Goal: Transaction & Acquisition: Download file/media

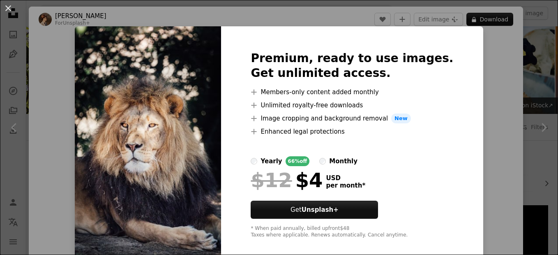
scroll to position [419, 0]
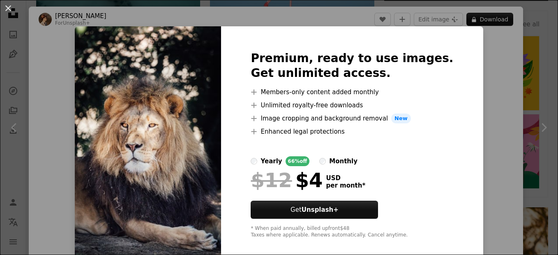
click at [481, 37] on div "An X shape Premium, ready to use images. Get unlimited access. A plus sign Memb…" at bounding box center [279, 127] width 558 height 255
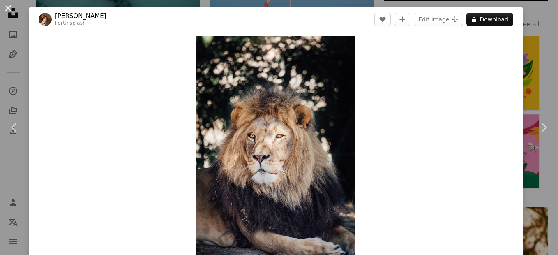
click at [5, 11] on button "An X shape" at bounding box center [8, 8] width 10 height 10
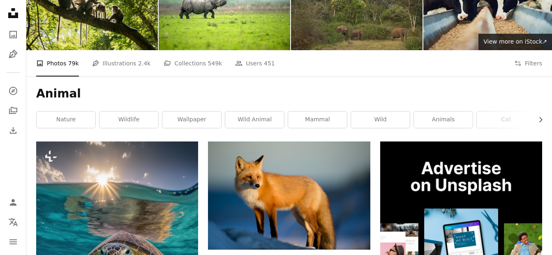
scroll to position [63, 0]
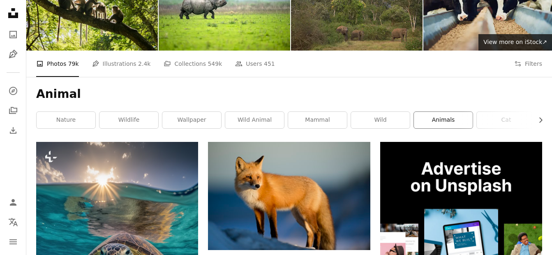
click at [444, 112] on link "animals" at bounding box center [443, 120] width 59 height 16
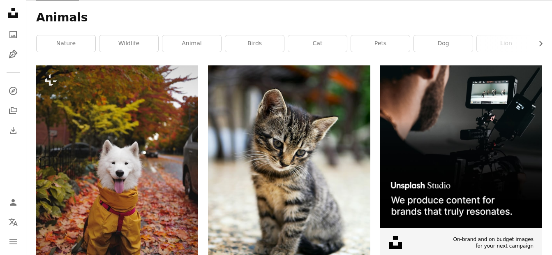
scroll to position [142, 0]
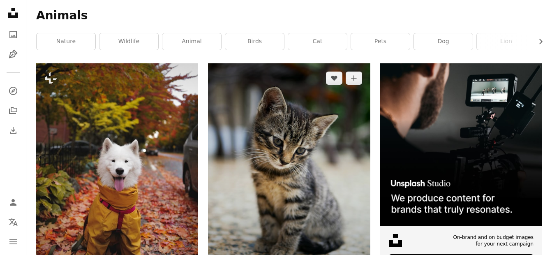
click at [265, 160] on img at bounding box center [289, 171] width 162 height 216
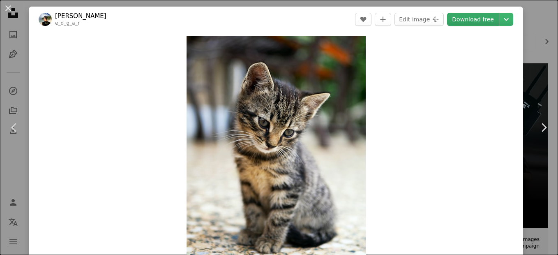
click at [483, 16] on link "Download free" at bounding box center [473, 19] width 52 height 13
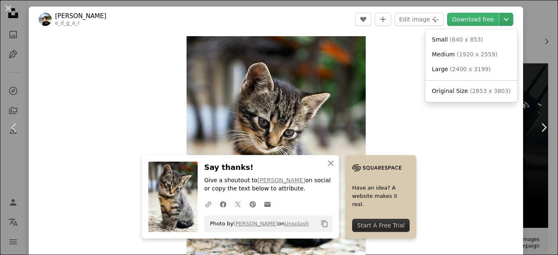
click at [499, 17] on icon "Chevron down" at bounding box center [505, 19] width 13 height 10
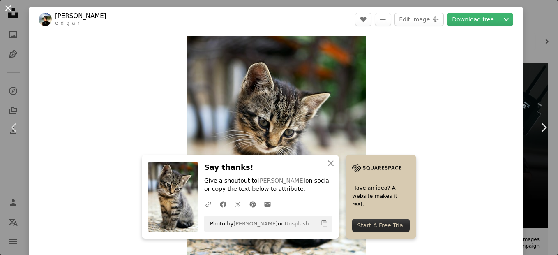
click at [6, 5] on button "An X shape" at bounding box center [8, 8] width 10 height 10
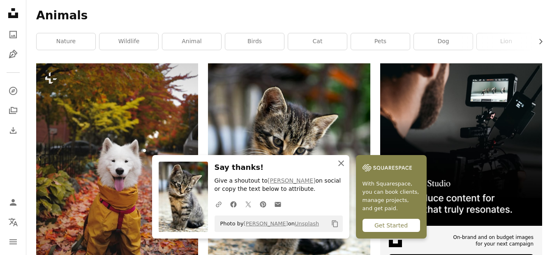
click at [342, 160] on icon "An X shape" at bounding box center [341, 163] width 10 height 10
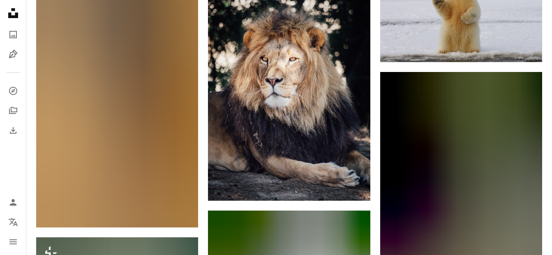
scroll to position [509, 0]
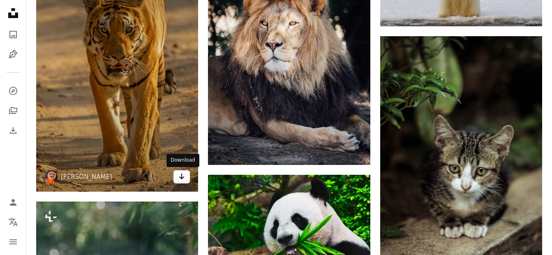
click at [175, 176] on link "Arrow pointing down" at bounding box center [181, 176] width 16 height 13
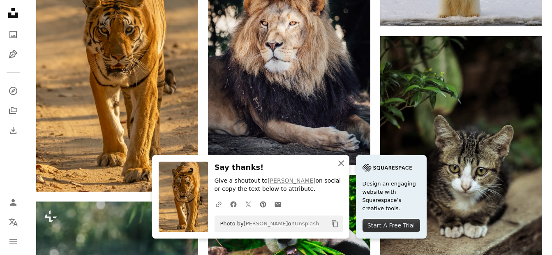
click at [336, 161] on icon "An X shape" at bounding box center [341, 163] width 10 height 10
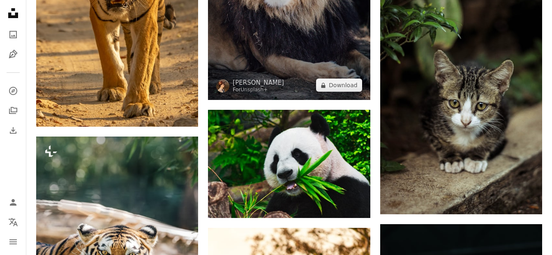
scroll to position [574, 0]
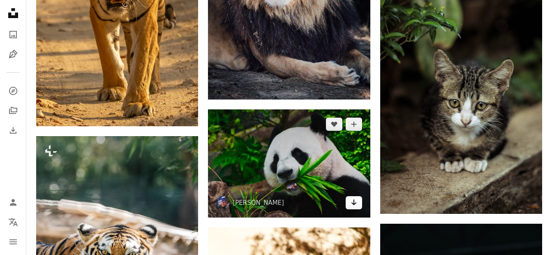
click at [354, 201] on icon "Arrow pointing down" at bounding box center [353, 202] width 7 height 10
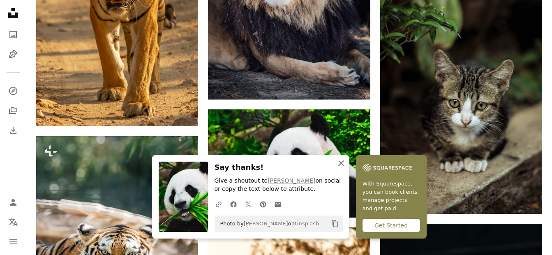
click at [345, 166] on icon "An X shape" at bounding box center [341, 163] width 10 height 10
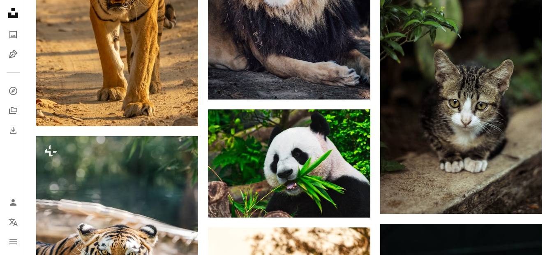
click at [340, 166] on icon "An X shape" at bounding box center [341, 171] width 10 height 10
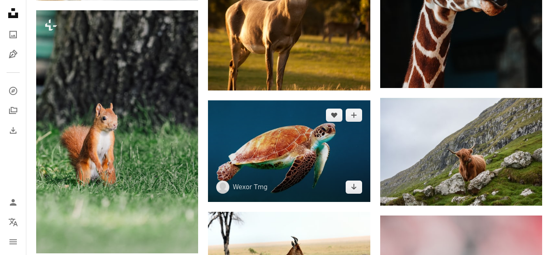
scroll to position [951, 0]
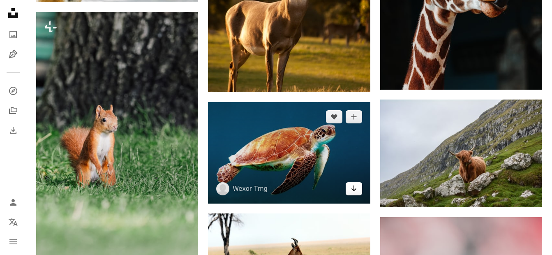
click at [354, 188] on icon "Download" at bounding box center [353, 188] width 5 height 6
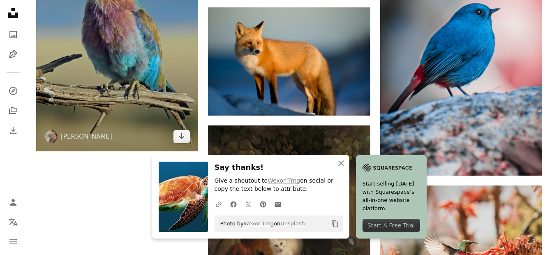
scroll to position [1282, 0]
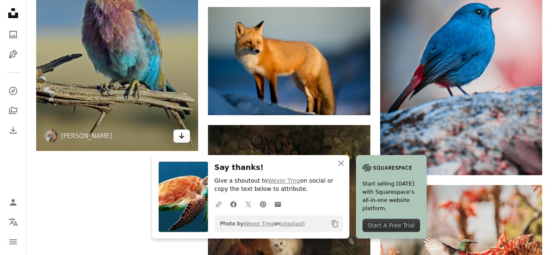
click at [182, 140] on icon "Arrow pointing down" at bounding box center [181, 136] width 7 height 10
